Goal: Transaction & Acquisition: Purchase product/service

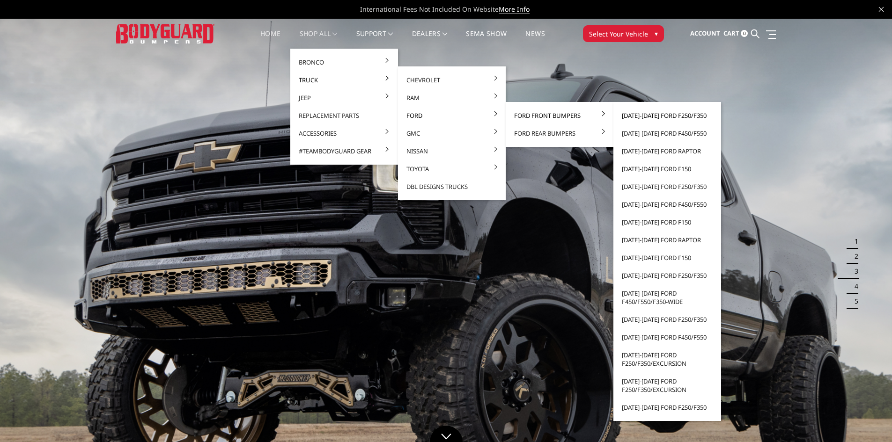
click at [657, 115] on link "[DATE]-[DATE] Ford F250/F350" at bounding box center [667, 116] width 100 height 18
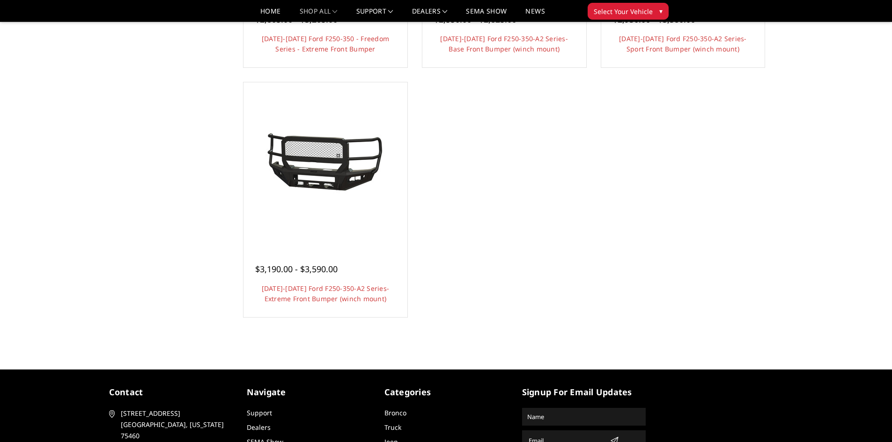
scroll to position [796, 0]
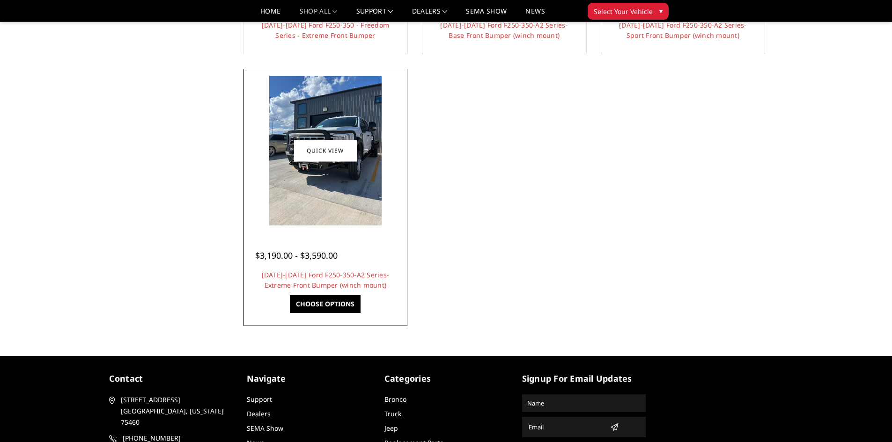
click at [314, 173] on img at bounding box center [325, 151] width 112 height 150
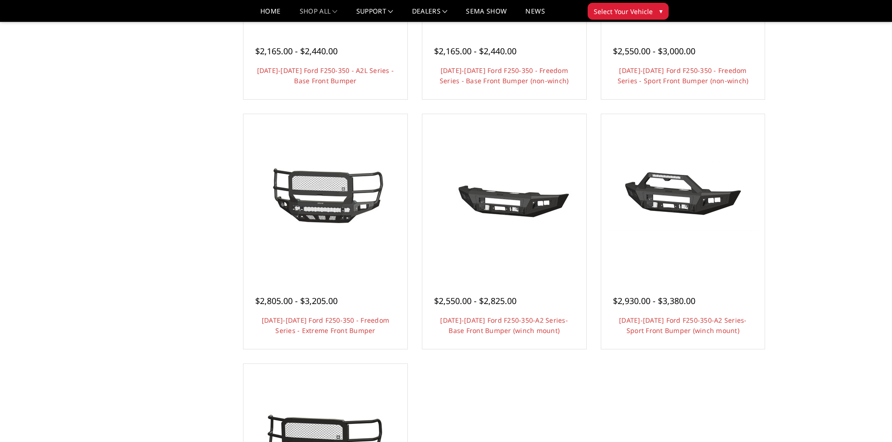
scroll to position [515, 0]
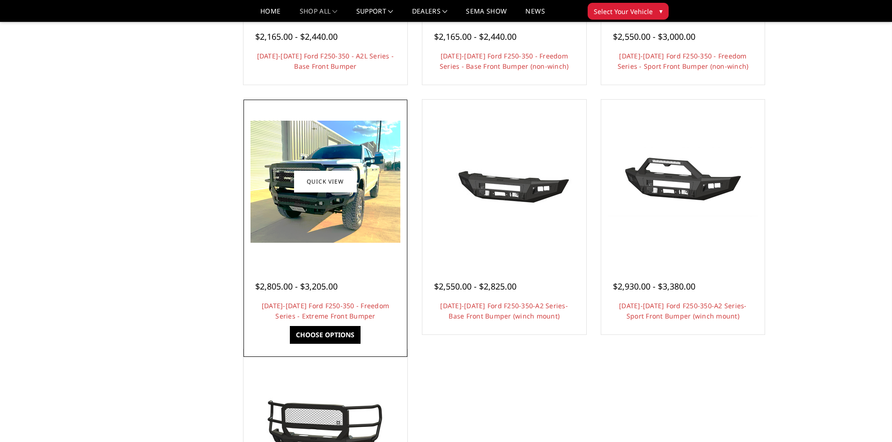
click at [308, 201] on img at bounding box center [325, 182] width 150 height 122
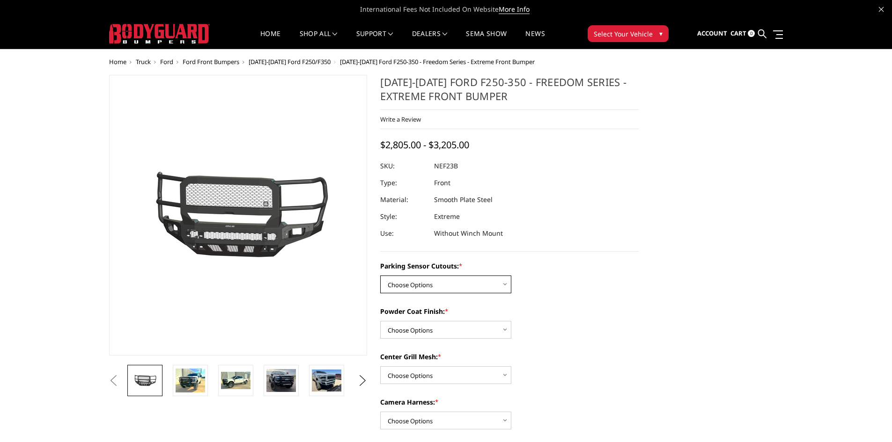
click at [412, 286] on select "Choose Options No - Without Parking Sensor Cutouts Yes - With Parking Sensor Cu…" at bounding box center [445, 285] width 131 height 18
select select "2583"
click at [380, 276] on select "Choose Options No - Without Parking Sensor Cutouts Yes - With Parking Sensor Cu…" at bounding box center [445, 285] width 131 height 18
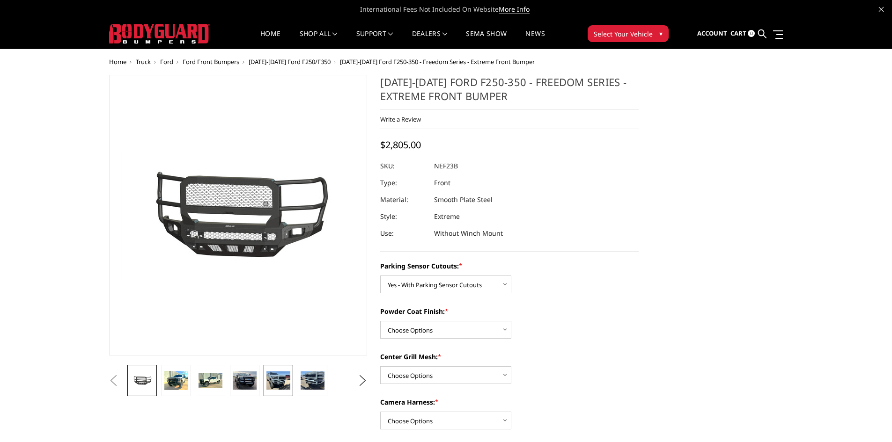
click at [266, 385] on link at bounding box center [278, 380] width 29 height 31
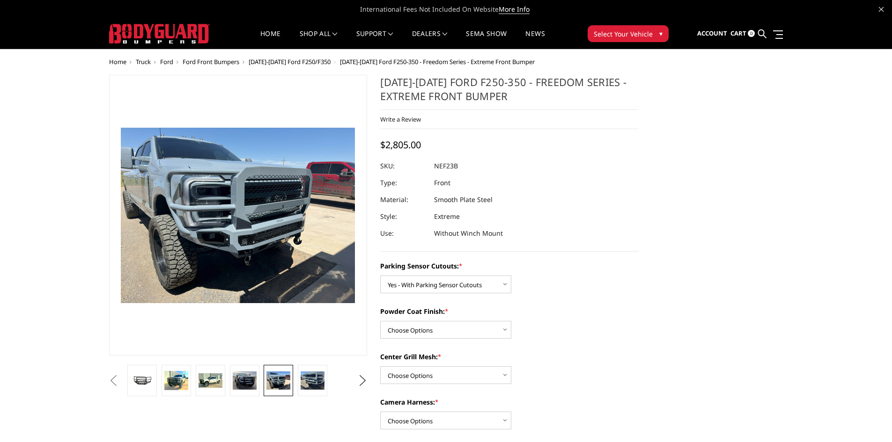
click at [298, 384] on li at bounding box center [312, 380] width 34 height 31
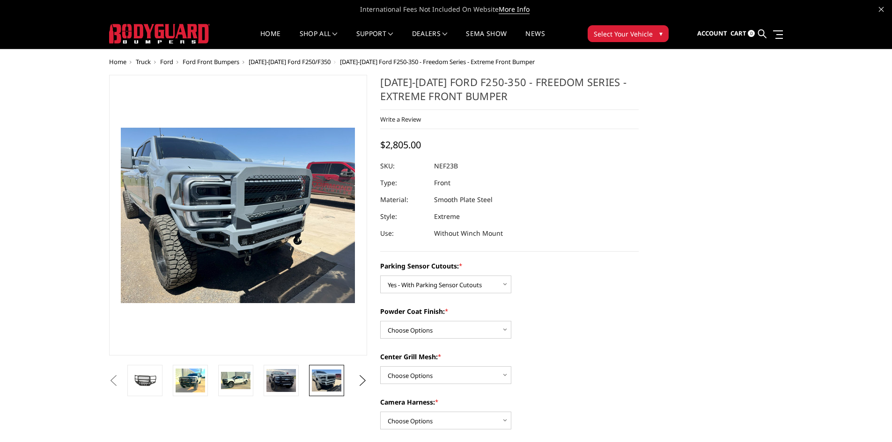
click at [309, 385] on li at bounding box center [329, 380] width 45 height 31
click at [280, 385] on img at bounding box center [280, 380] width 29 height 23
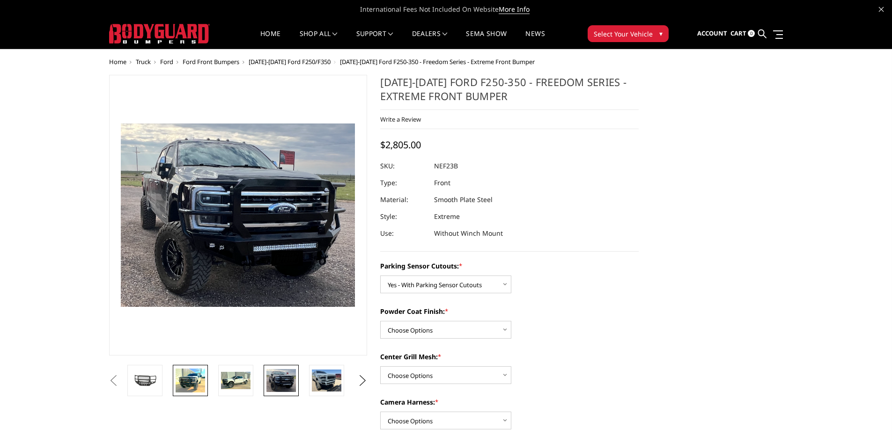
click at [184, 380] on img at bounding box center [190, 381] width 29 height 24
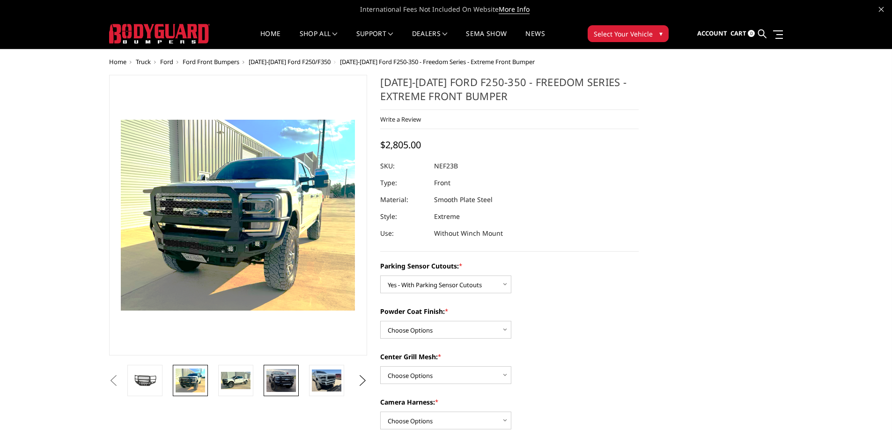
click at [286, 393] on link at bounding box center [281, 380] width 35 height 31
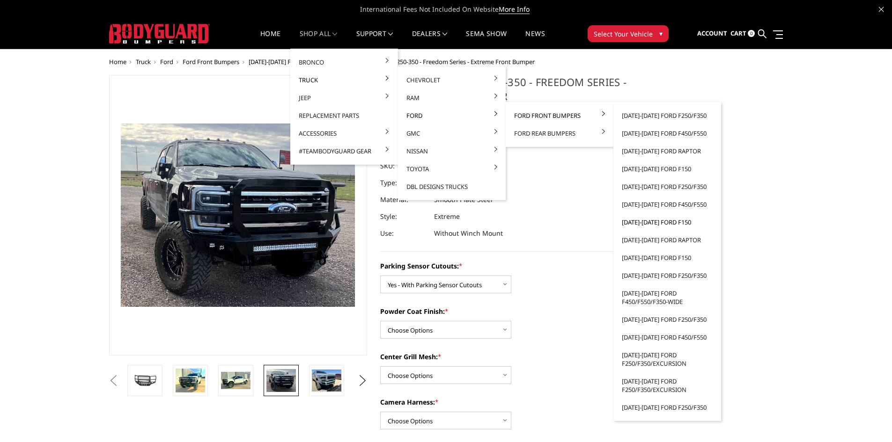
click at [663, 221] on link "[DATE]-[DATE] Ford F150" at bounding box center [667, 222] width 100 height 18
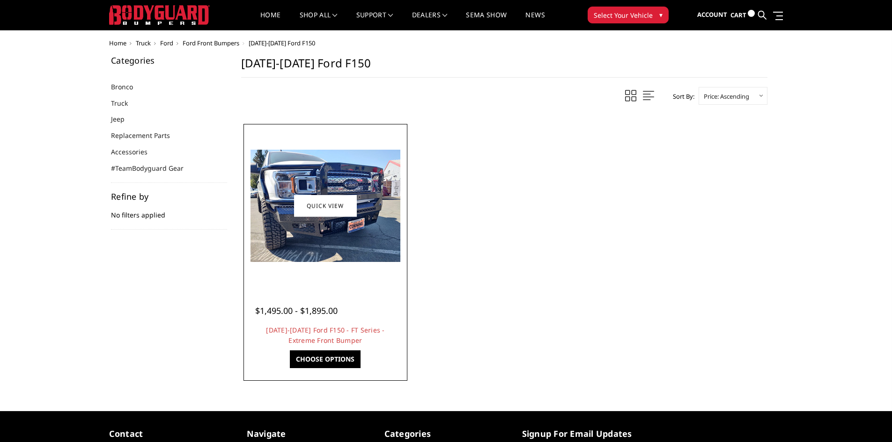
click at [348, 250] on img at bounding box center [325, 206] width 150 height 112
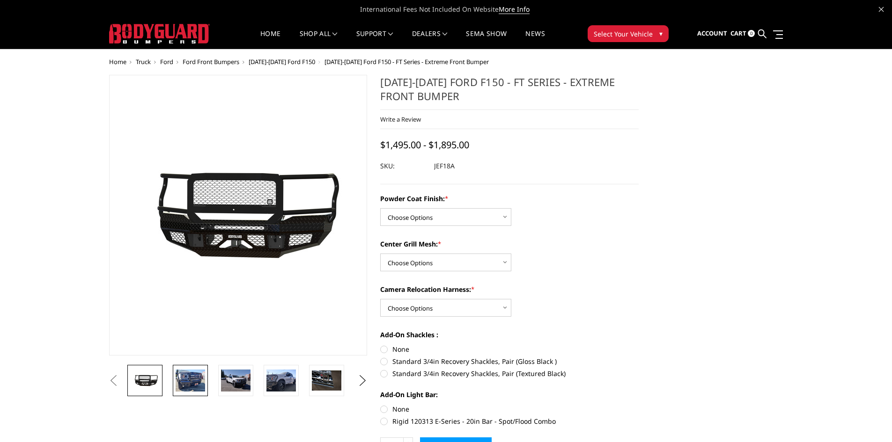
click at [207, 385] on link at bounding box center [190, 380] width 35 height 31
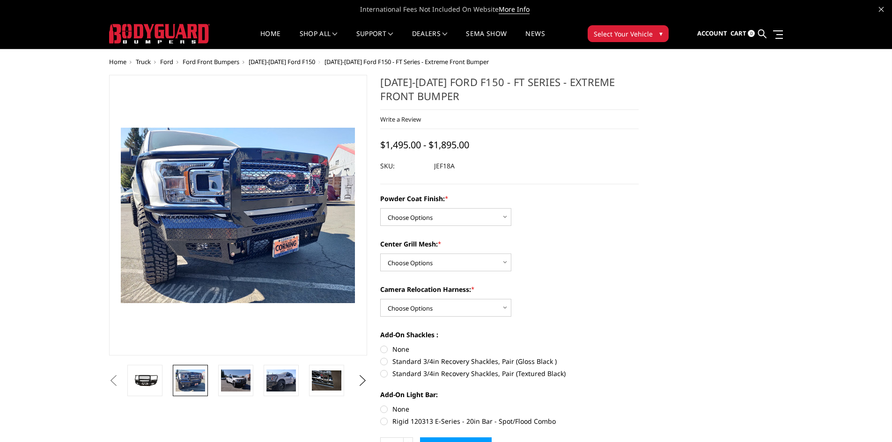
click at [216, 389] on li at bounding box center [238, 380] width 45 height 31
click at [228, 389] on img at bounding box center [235, 381] width 29 height 22
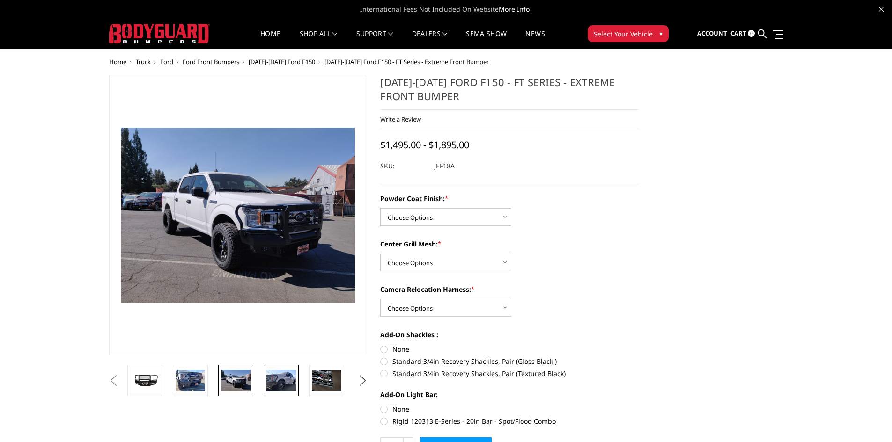
click at [275, 393] on link at bounding box center [281, 380] width 35 height 31
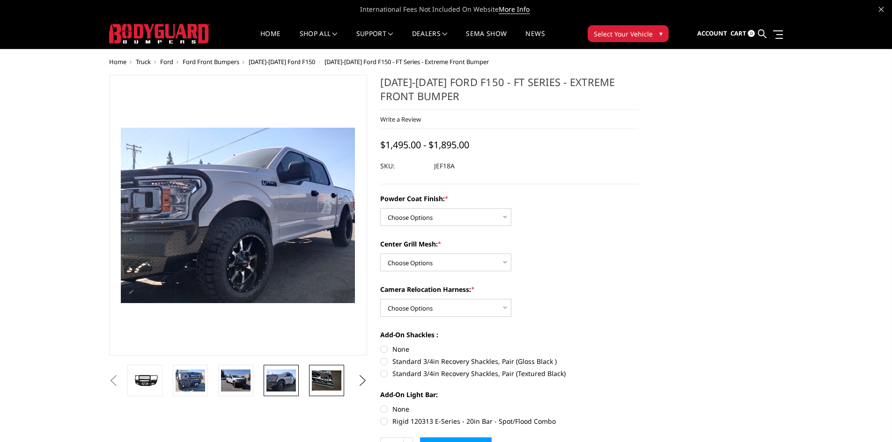
click at [329, 390] on img at bounding box center [326, 381] width 29 height 20
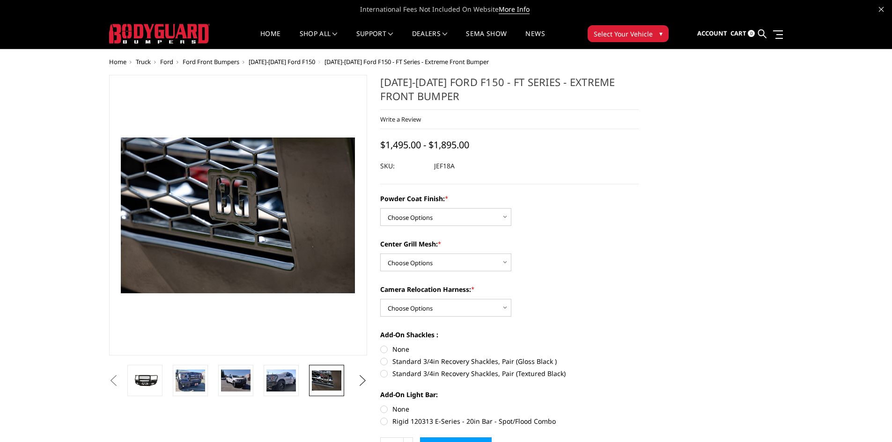
click at [358, 386] on button "Next" at bounding box center [362, 381] width 14 height 14
click at [328, 385] on img at bounding box center [326, 381] width 29 height 20
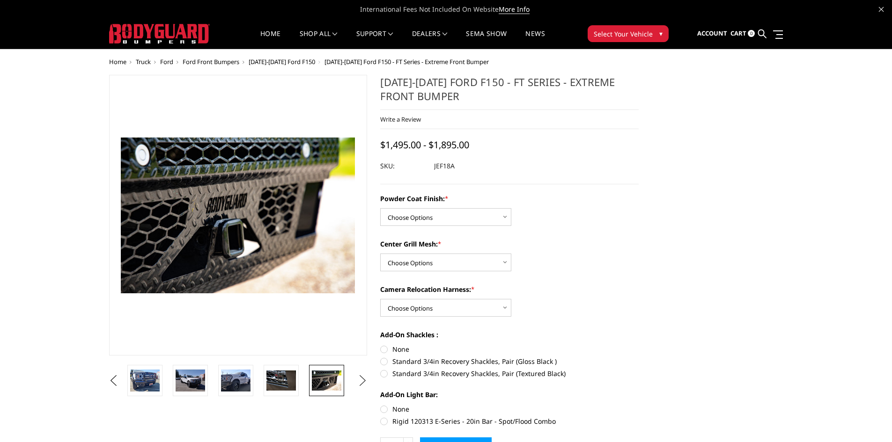
click at [360, 383] on button "Next" at bounding box center [362, 381] width 14 height 14
click at [347, 382] on li at bounding box center [329, 380] width 45 height 31
click at [333, 382] on img at bounding box center [326, 381] width 29 height 20
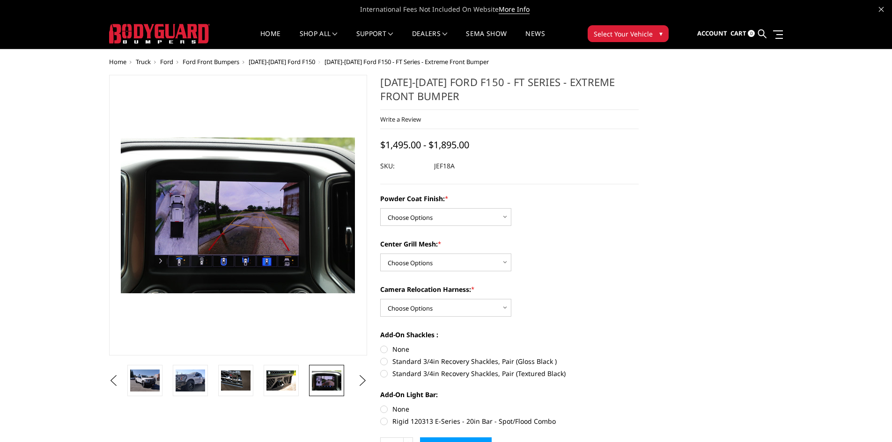
click at [355, 385] on ul "Previous Next" at bounding box center [238, 380] width 263 height 31
click at [360, 385] on button "Next" at bounding box center [362, 381] width 14 height 14
click at [342, 386] on link at bounding box center [326, 380] width 35 height 31
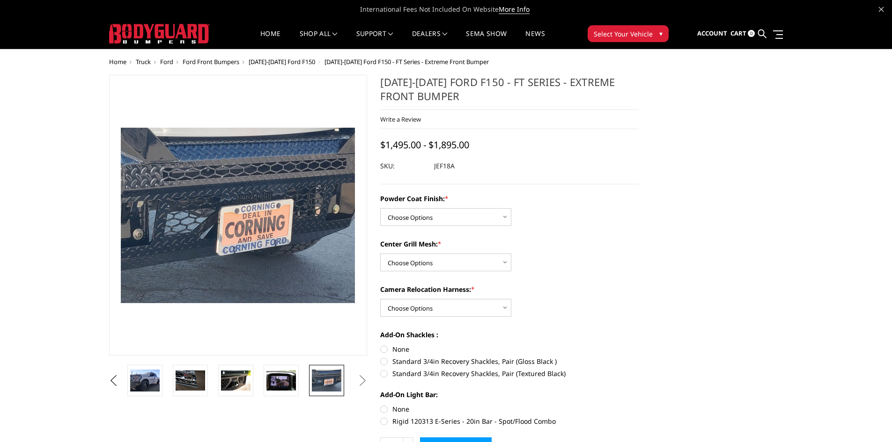
click at [359, 384] on button "Next" at bounding box center [362, 381] width 14 height 14
click at [441, 226] on select "Choose Options Bare Metal Gloss Black Powder Coat Textured Black Powder Coat" at bounding box center [445, 217] width 131 height 18
select select "4404"
click at [380, 208] on select "Choose Options Bare Metal Gloss Black Powder Coat Textured Black Powder Coat" at bounding box center [445, 217] width 131 height 18
click at [430, 261] on select "Choose Options WITH Expanded Metal in Center Grill WITHOUT Expanded Metal in Ce…" at bounding box center [445, 263] width 131 height 18
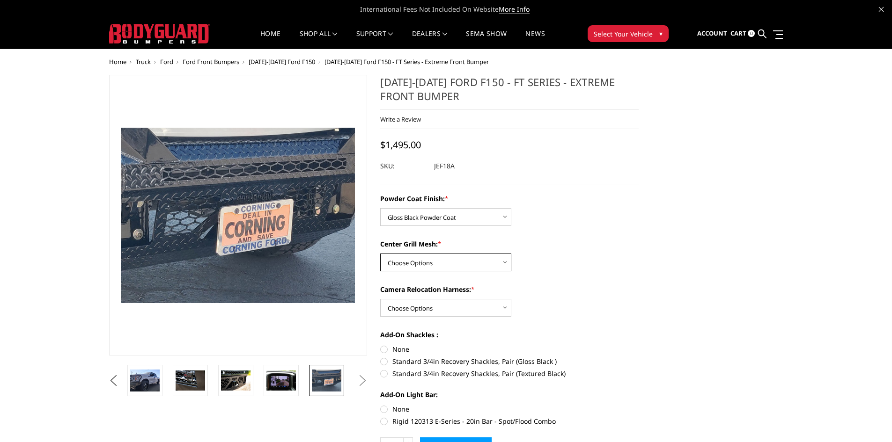
select select "4406"
click at [380, 254] on select "Choose Options WITH Expanded Metal in Center Grill WITHOUT Expanded Metal in Ce…" at bounding box center [445, 263] width 131 height 18
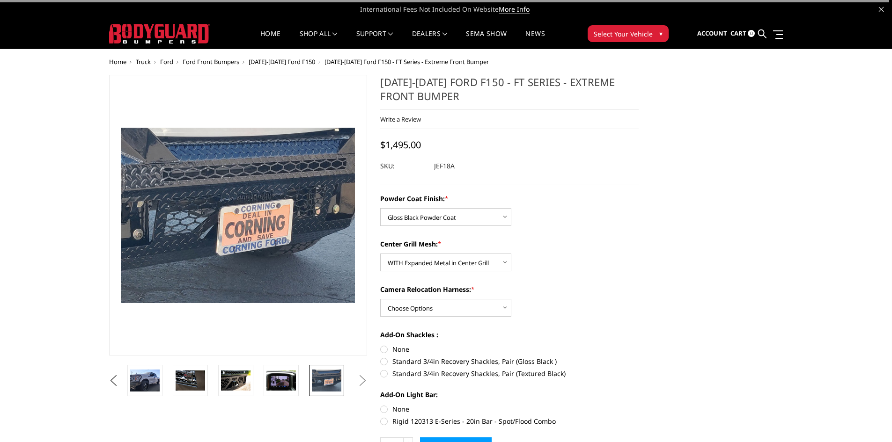
click at [422, 321] on div "Powder Coat Finish: * Choose Options Bare Metal Gloss Black Powder Coat Texture…" at bounding box center [509, 309] width 258 height 231
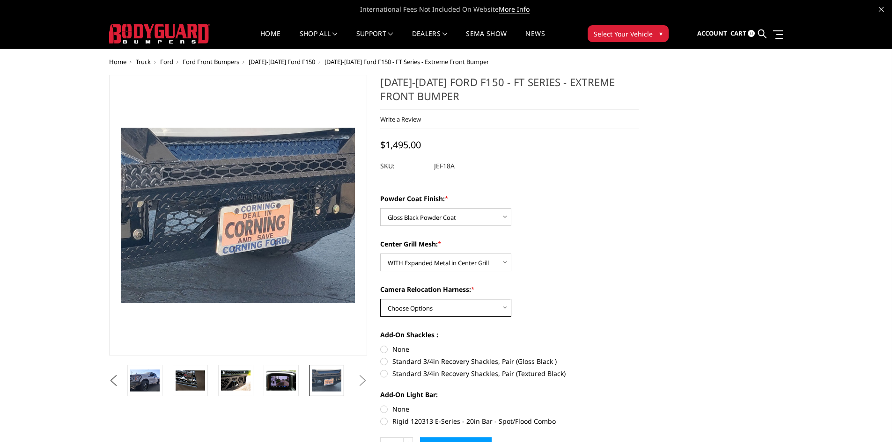
click at [425, 314] on select "Choose Options WITH Camera Relocation Harness WITHOUT Camera Relocation Harness" at bounding box center [445, 308] width 131 height 18
select select "4409"
click at [380, 299] on select "Choose Options WITH Camera Relocation Harness WITHOUT Camera Relocation Harness" at bounding box center [445, 308] width 131 height 18
click at [391, 362] on label "Standard 3/4in Recovery Shackles, Pair (Gloss Black )" at bounding box center [509, 362] width 258 height 10
click at [639, 345] on input "Standard 3/4in Recovery Shackles, Pair (Gloss Black )" at bounding box center [639, 345] width 0 height 0
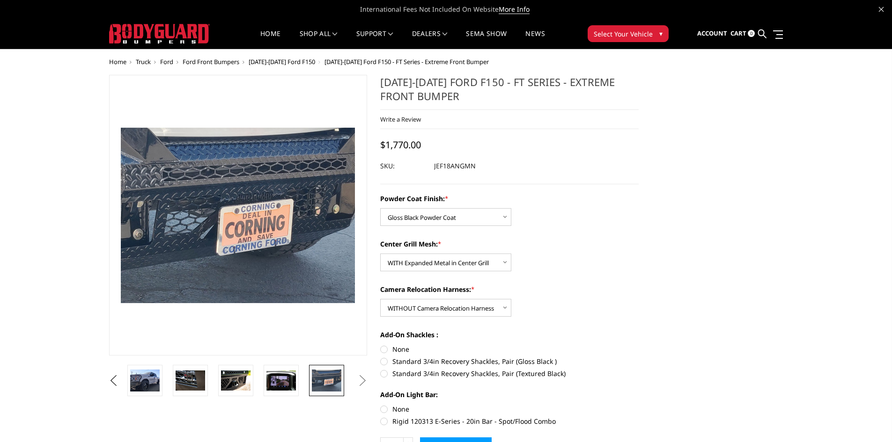
radio input "true"
click at [391, 373] on label "Standard 3/4in Recovery Shackles, Pair (Textured Black)" at bounding box center [509, 374] width 258 height 10
click at [639, 357] on input "Standard 3/4in Recovery Shackles, Pair (Textured Black)" at bounding box center [639, 357] width 0 height 0
radio input "true"
click at [395, 361] on label "Standard 3/4in Recovery Shackles, Pair (Gloss Black )" at bounding box center [509, 362] width 258 height 10
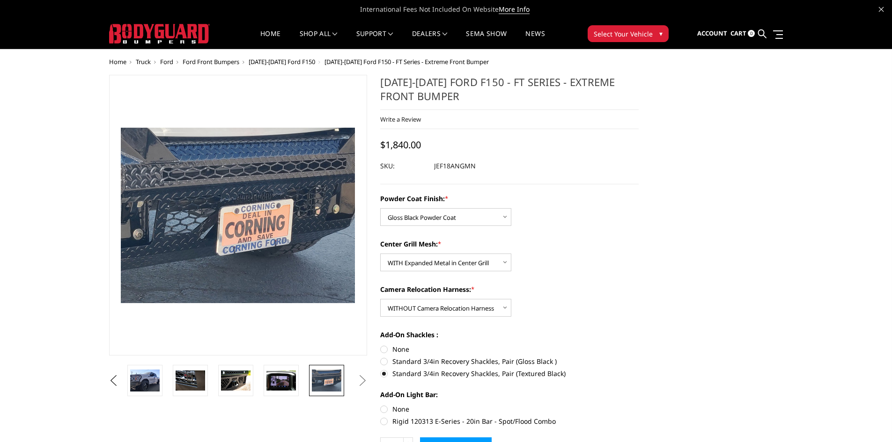
click at [639, 345] on input "Standard 3/4in Recovery Shackles, Pair (Gloss Black )" at bounding box center [639, 345] width 0 height 0
radio input "true"
click at [396, 379] on div "Powder Coat Finish: * Choose Options Bare Metal Gloss Black Powder Coat Texture…" at bounding box center [509, 309] width 258 height 231
click at [397, 377] on label "Standard 3/4in Recovery Shackles, Pair (Textured Black)" at bounding box center [509, 374] width 258 height 10
click at [639, 357] on input "Standard 3/4in Recovery Shackles, Pair (Textured Black)" at bounding box center [639, 357] width 0 height 0
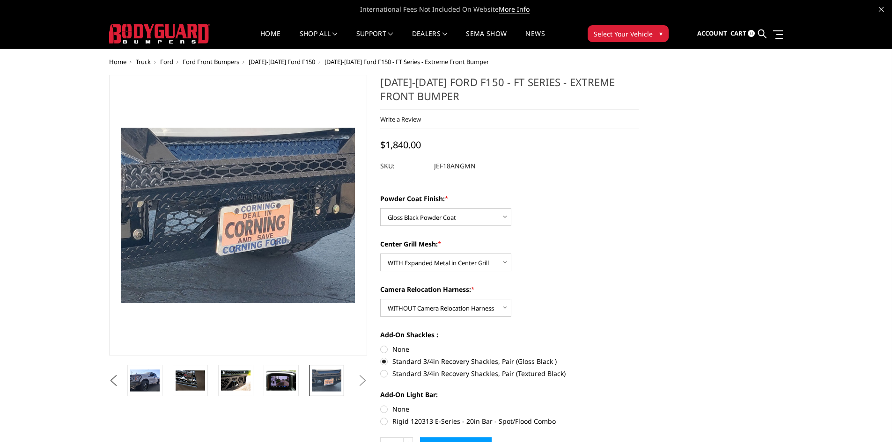
radio input "true"
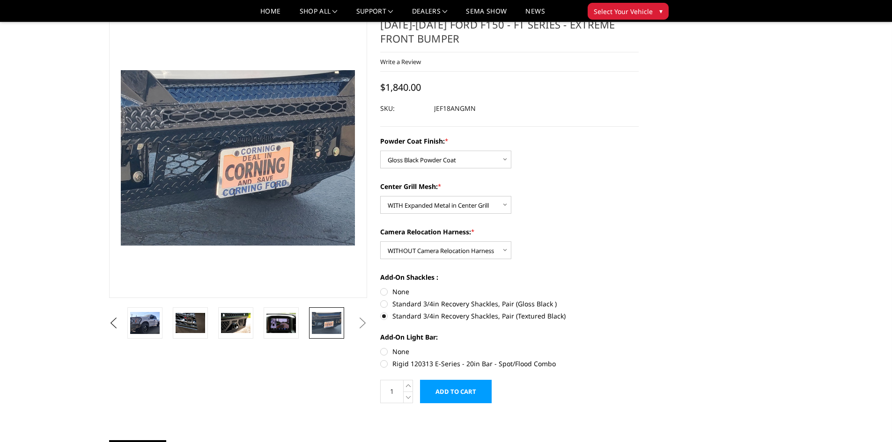
scroll to position [47, 0]
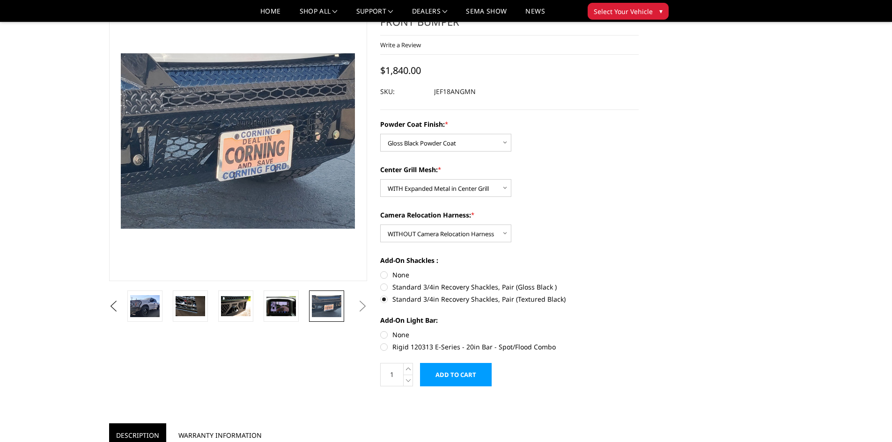
click at [385, 352] on form "Powder Coat Finish: * Choose Options Bare Metal Gloss Black Powder Coat Texture…" at bounding box center [509, 252] width 258 height 267
click at [386, 350] on label "Rigid 120313 E-Series - 20in Bar - Spot/Flood Combo" at bounding box center [509, 347] width 258 height 10
click at [639, 331] on input "Rigid 120313 E-Series - 20in Bar - Spot/Flood Combo" at bounding box center [639, 330] width 0 height 0
radio input "true"
click at [390, 339] on label "None" at bounding box center [509, 335] width 258 height 10
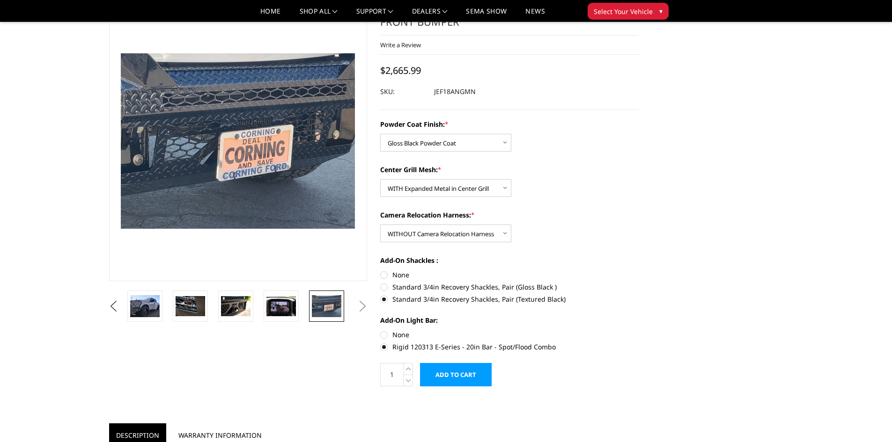
click at [381, 331] on input "None" at bounding box center [380, 330] width 0 height 0
radio input "true"
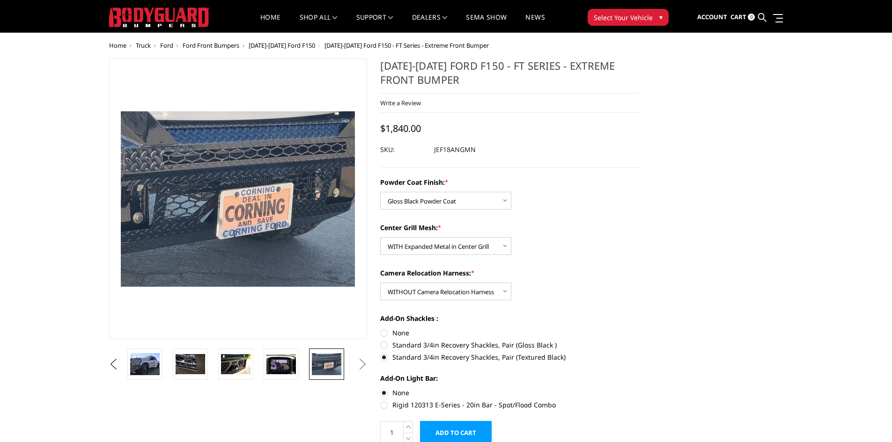
scroll to position [0, 0]
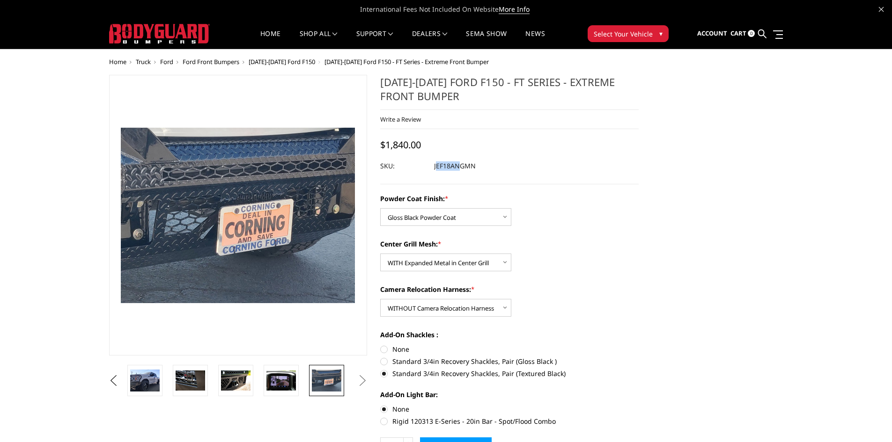
drag, startPoint x: 435, startPoint y: 166, endPoint x: 458, endPoint y: 166, distance: 22.5
click at [458, 166] on dd "JEF18ANGMN" at bounding box center [455, 166] width 42 height 17
click at [446, 169] on dd "JEF18ANGMN" at bounding box center [455, 166] width 42 height 17
drag, startPoint x: 434, startPoint y: 169, endPoint x: 476, endPoint y: 169, distance: 41.7
click at [476, 169] on dl "SKU: JEF18ANGMN UPC:" at bounding box center [509, 166] width 258 height 17
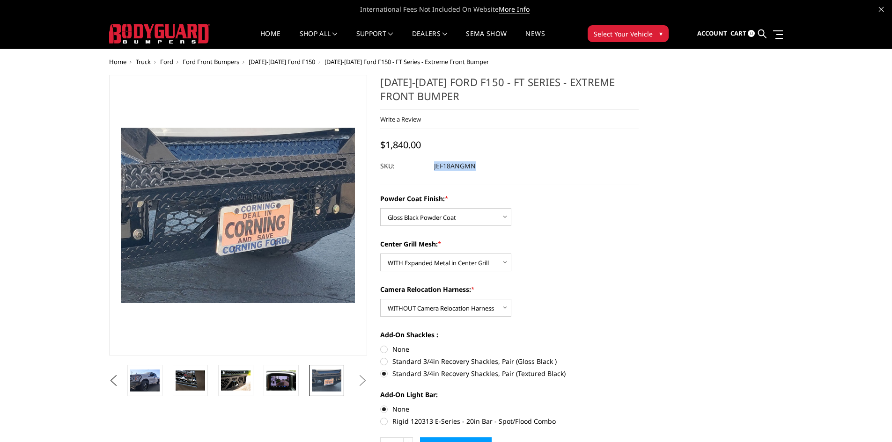
copy dl "JEF18ANGMN UPC:"
click at [151, 371] on img at bounding box center [144, 381] width 29 height 22
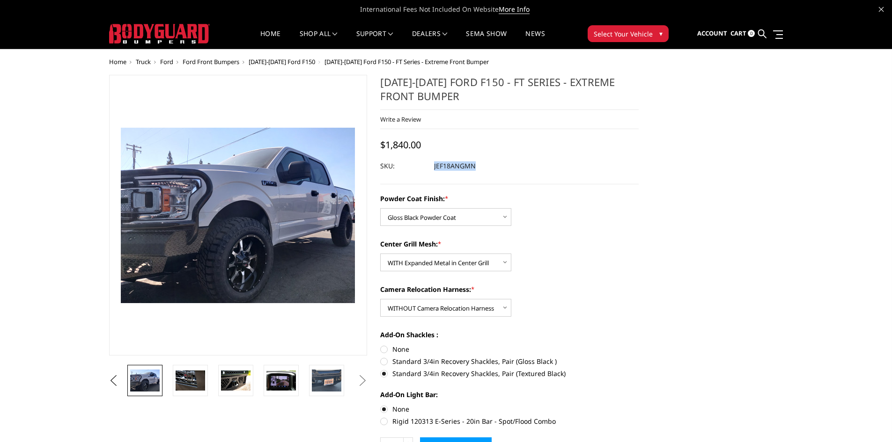
click at [360, 380] on button "Next" at bounding box center [362, 381] width 14 height 14
click at [361, 380] on button "Next" at bounding box center [362, 381] width 14 height 14
click at [107, 379] on button "Previous" at bounding box center [114, 381] width 14 height 14
click at [160, 383] on link at bounding box center [144, 380] width 35 height 31
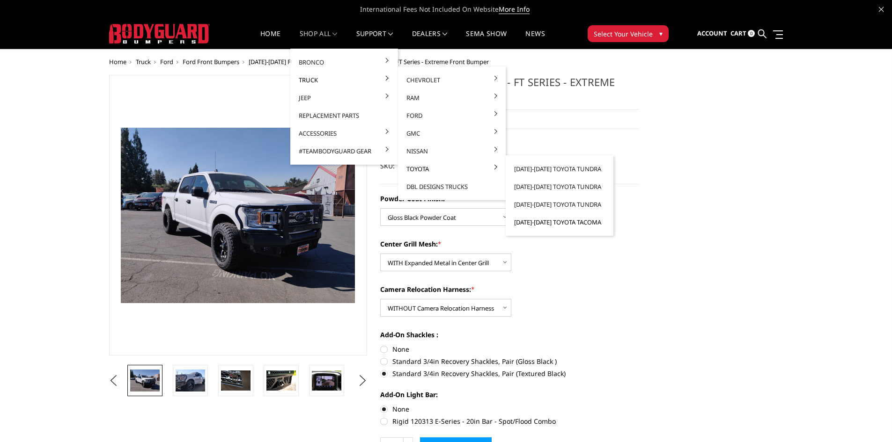
click at [562, 217] on link "[DATE]-[DATE] Toyota Tacoma" at bounding box center [559, 222] width 100 height 18
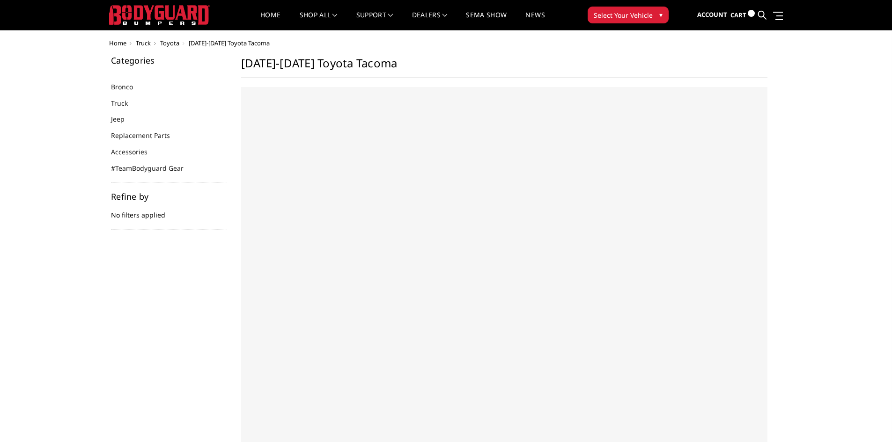
select select "US"
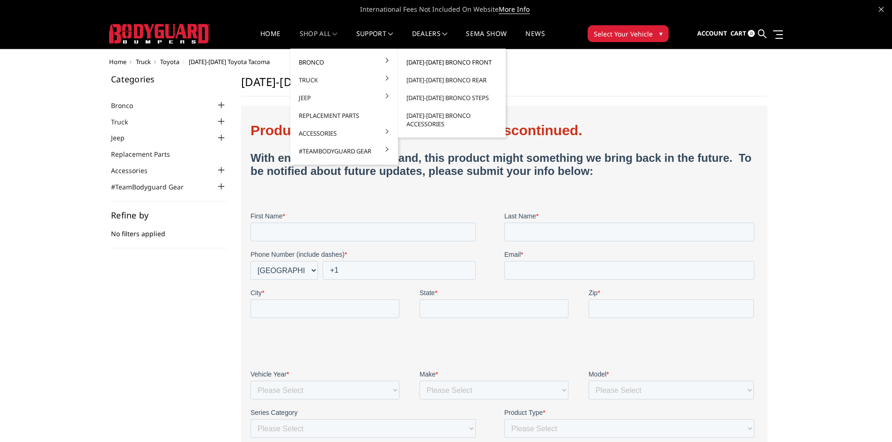
click at [410, 64] on link "[DATE]-[DATE] Bronco Front" at bounding box center [452, 62] width 100 height 18
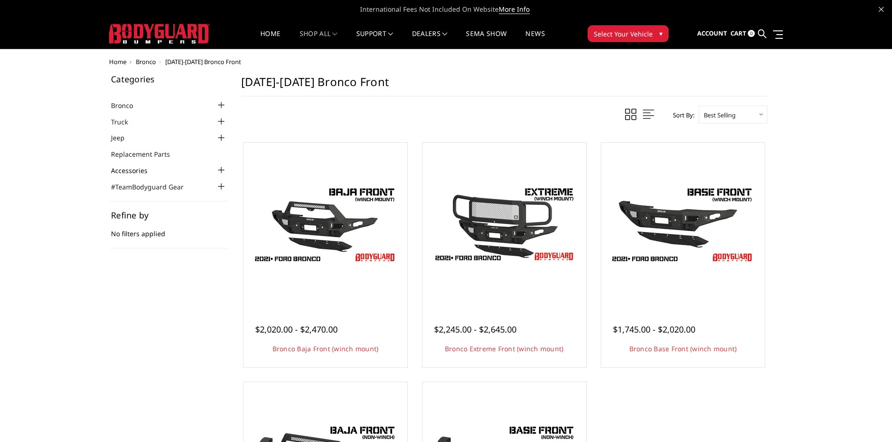
click at [149, 166] on link "Accessories" at bounding box center [135, 171] width 48 height 10
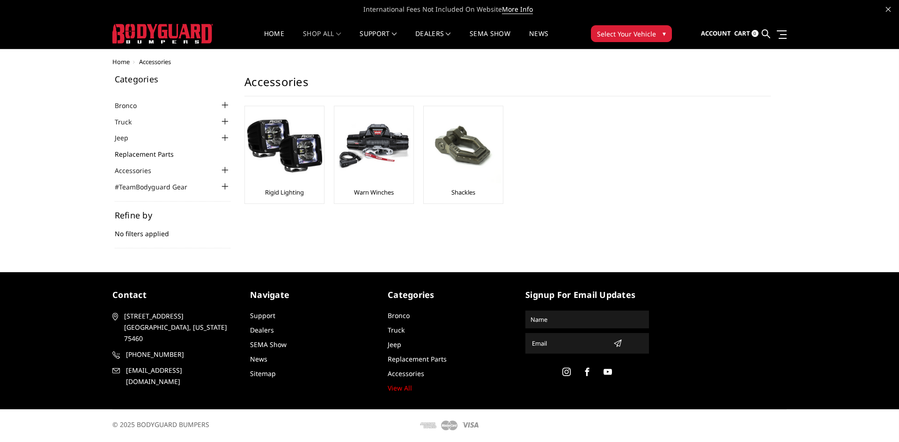
click at [148, 157] on link "Replacement Parts" at bounding box center [150, 154] width 71 height 10
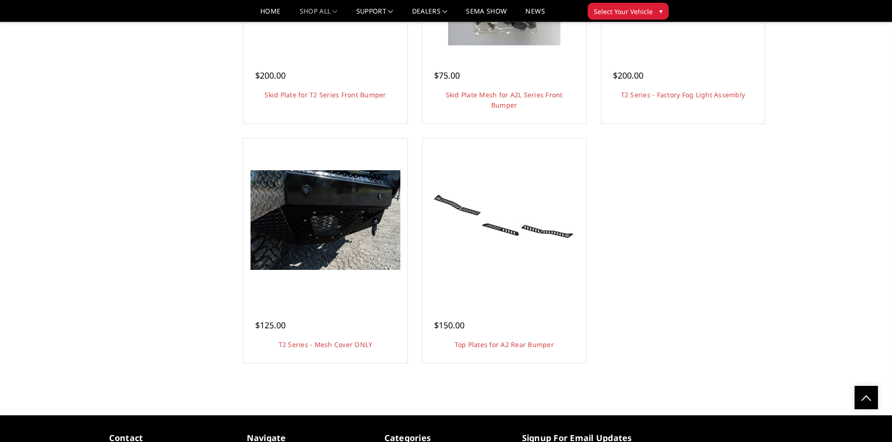
scroll to position [2687, 0]
